Goal: Task Accomplishment & Management: Use online tool/utility

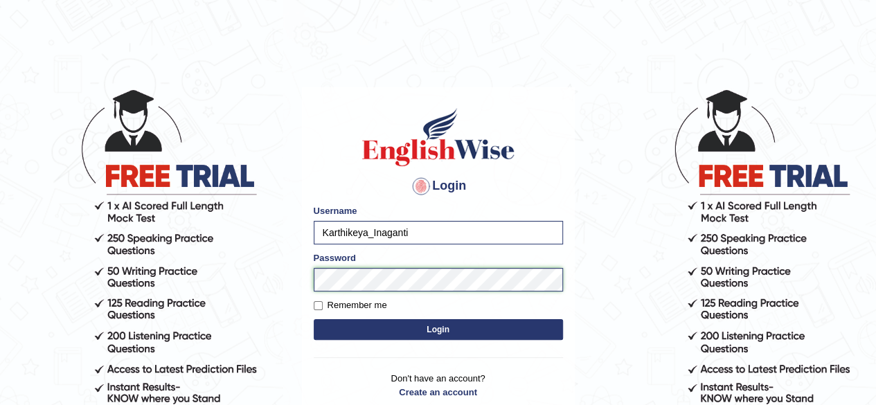
click at [314, 319] on button "Login" at bounding box center [438, 329] width 249 height 21
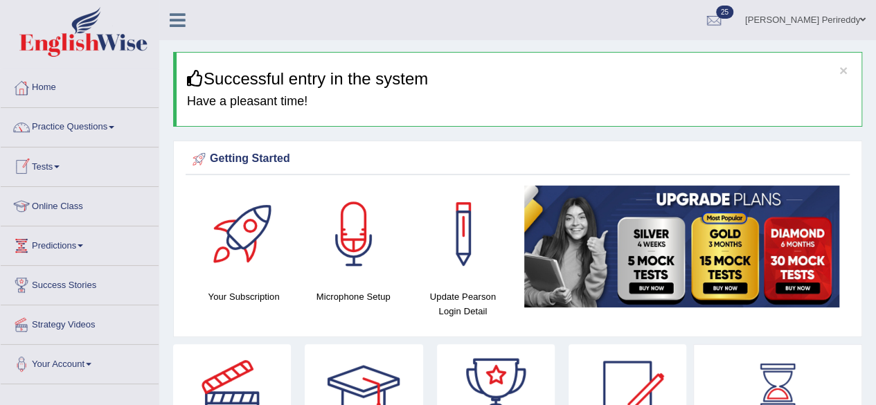
click at [60, 165] on span at bounding box center [57, 166] width 6 height 3
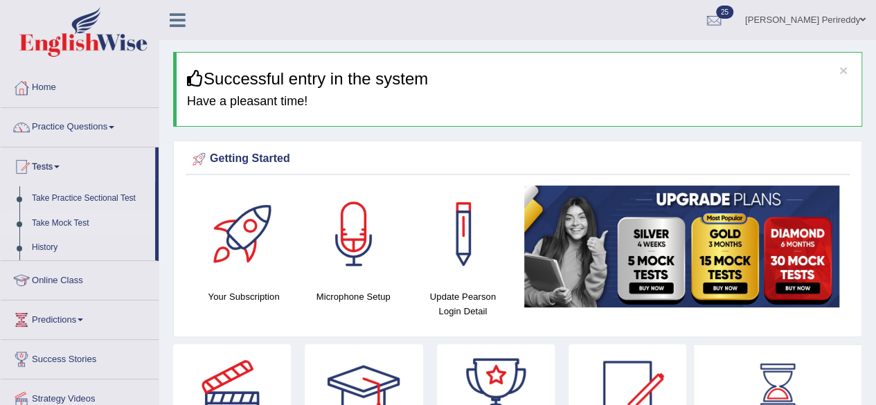
click at [72, 221] on link "Take Mock Test" at bounding box center [90, 223] width 129 height 25
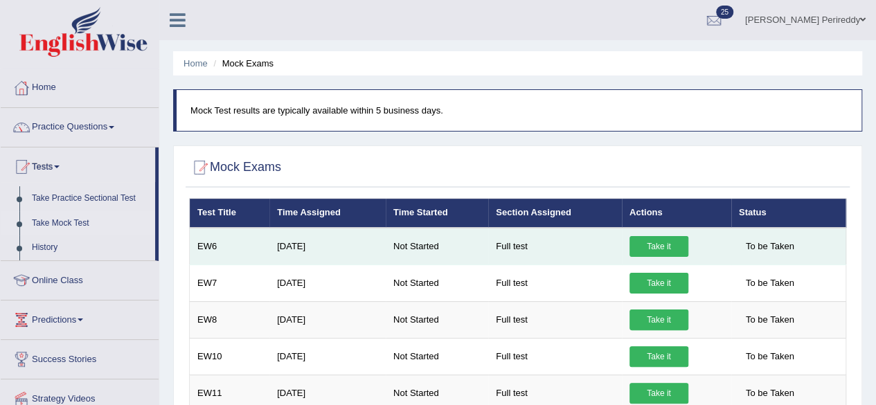
click at [669, 242] on link "Take it" at bounding box center [658, 246] width 59 height 21
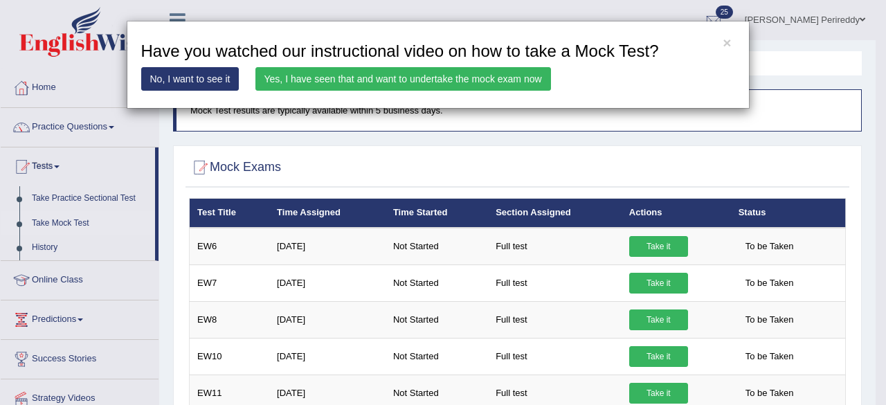
click at [455, 79] on link "Yes, I have seen that and want to undertake the mock exam now" at bounding box center [403, 79] width 296 height 24
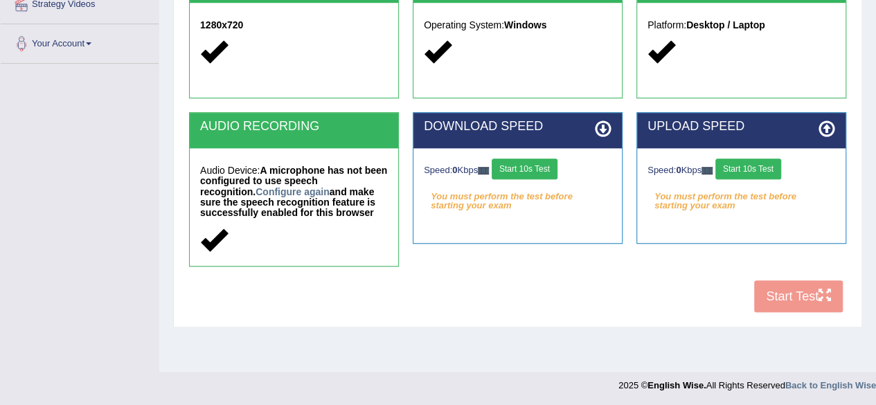
scroll to position [321, 0]
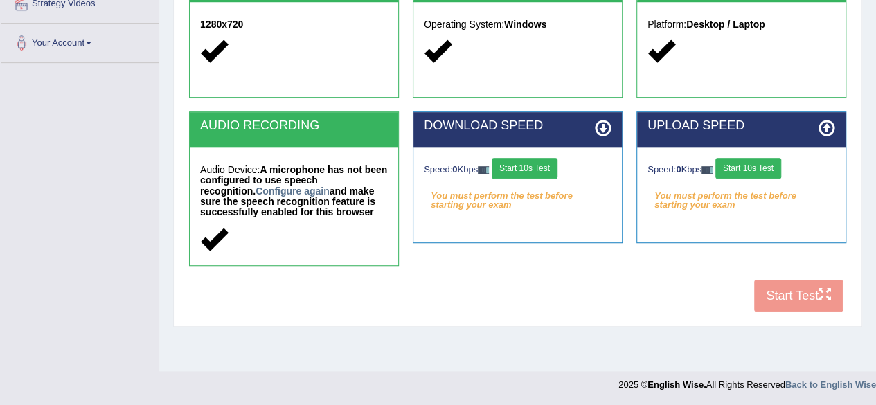
click at [522, 167] on button "Start 10s Test" at bounding box center [524, 168] width 66 height 21
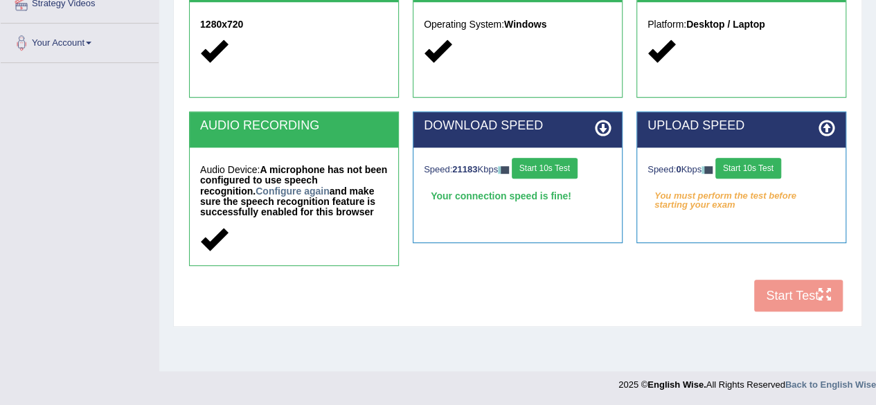
click at [744, 167] on button "Start 10s Test" at bounding box center [748, 168] width 66 height 21
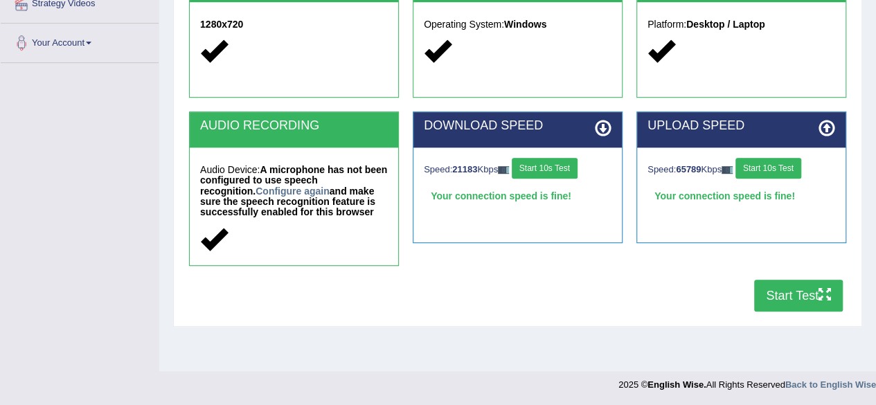
click at [783, 287] on button "Start Test" at bounding box center [798, 296] width 89 height 32
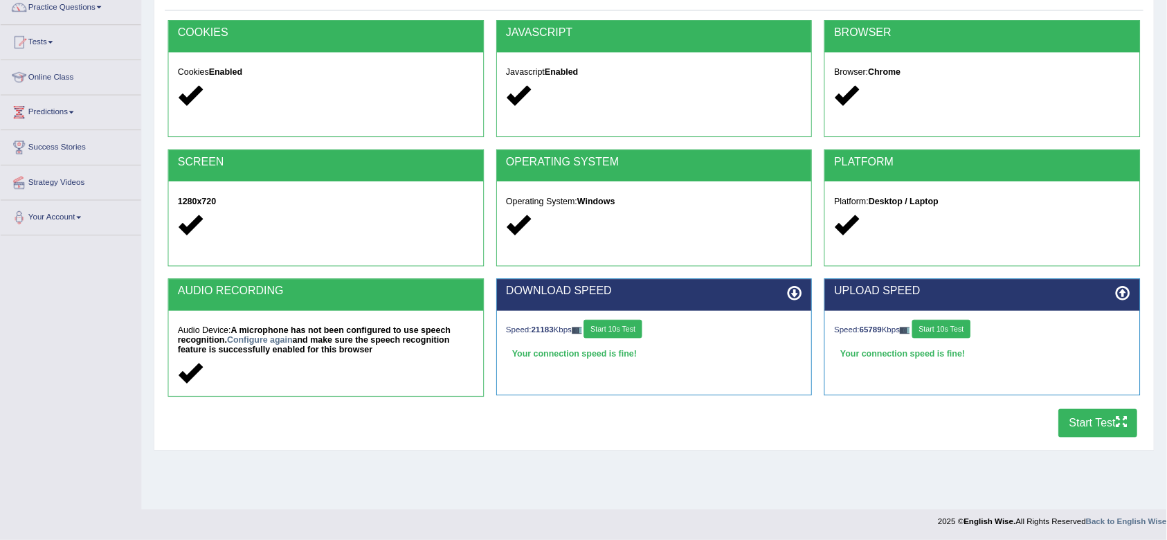
scroll to position [0, 0]
